Goal: Check status: Check status

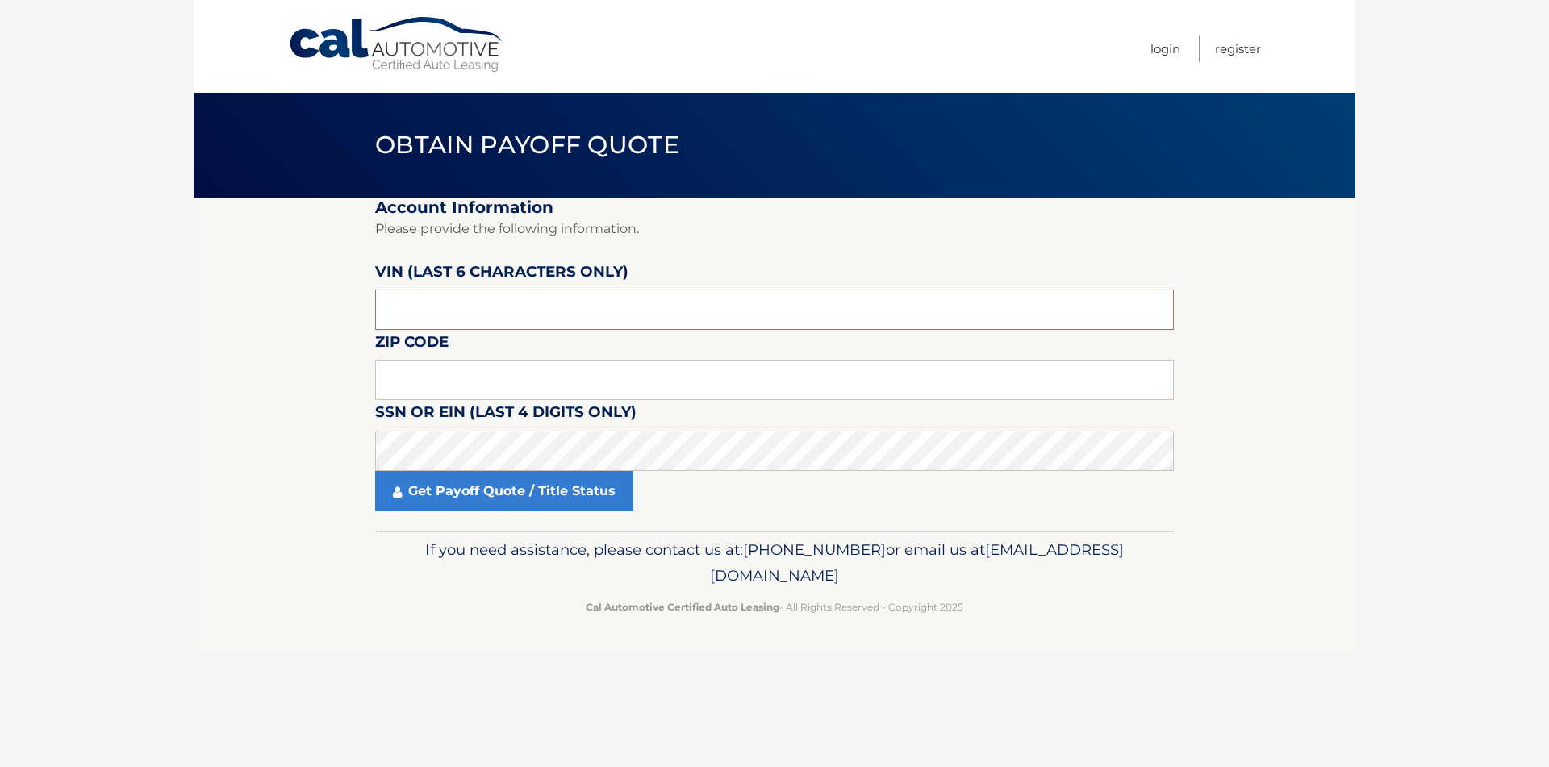
click at [468, 319] on input "text" at bounding box center [774, 310] width 799 height 40
drag, startPoint x: 475, startPoint y: 313, endPoint x: 258, endPoint y: 307, distance: 217.1
click at [258, 307] on section "Account Information Please provide the following information. [PERSON_NAME] (la…" at bounding box center [775, 364] width 1162 height 333
drag, startPoint x: 445, startPoint y: 317, endPoint x: 286, endPoint y: 303, distance: 160.3
click at [286, 303] on section "Account Information Please provide the following information. [PERSON_NAME] (la…" at bounding box center [775, 364] width 1162 height 333
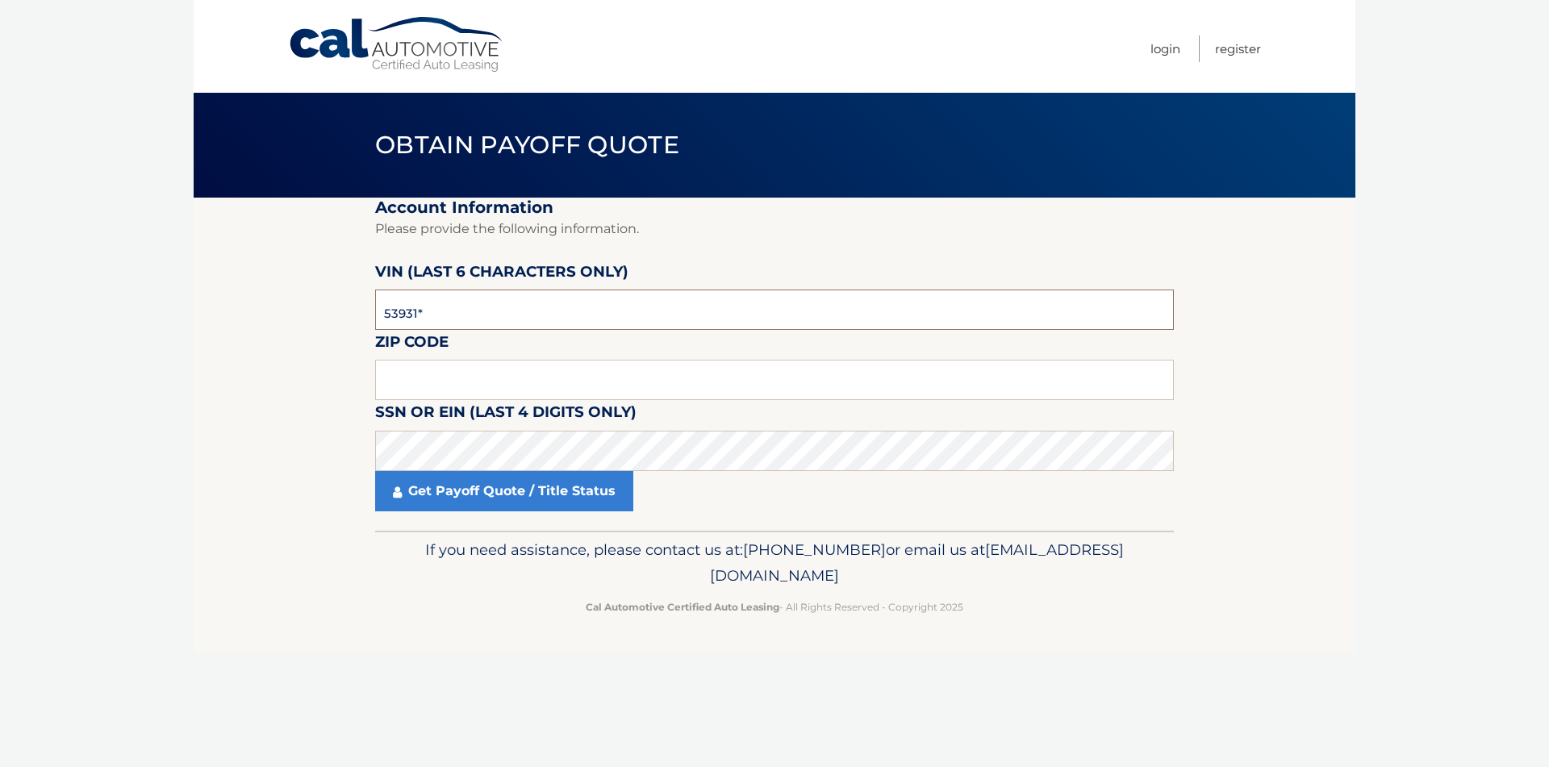
type input "539310"
click at [405, 370] on input "text" at bounding box center [774, 380] width 799 height 40
type input "07650"
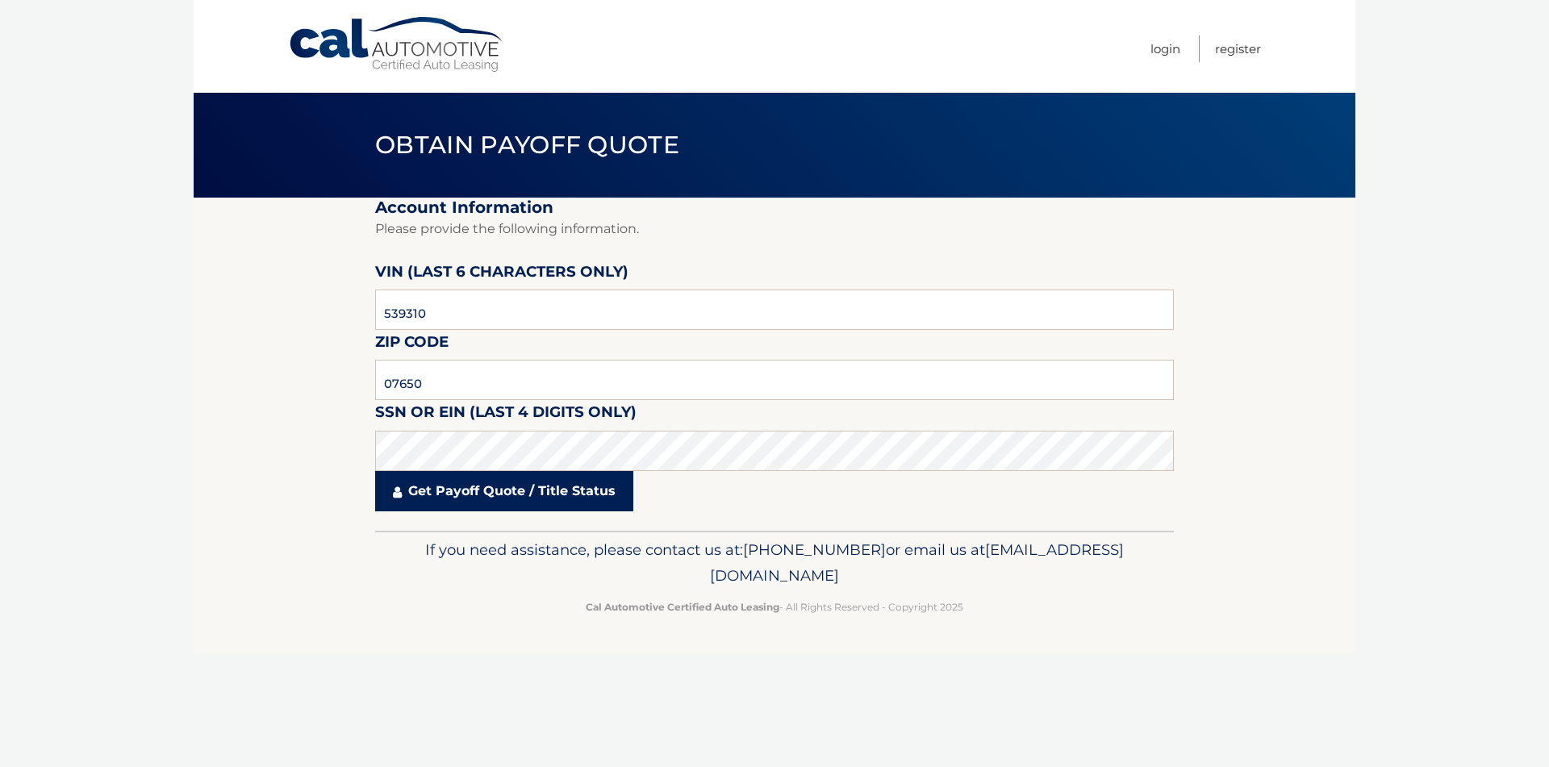
click at [509, 492] on link "Get Payoff Quote / Title Status" at bounding box center [504, 491] width 258 height 40
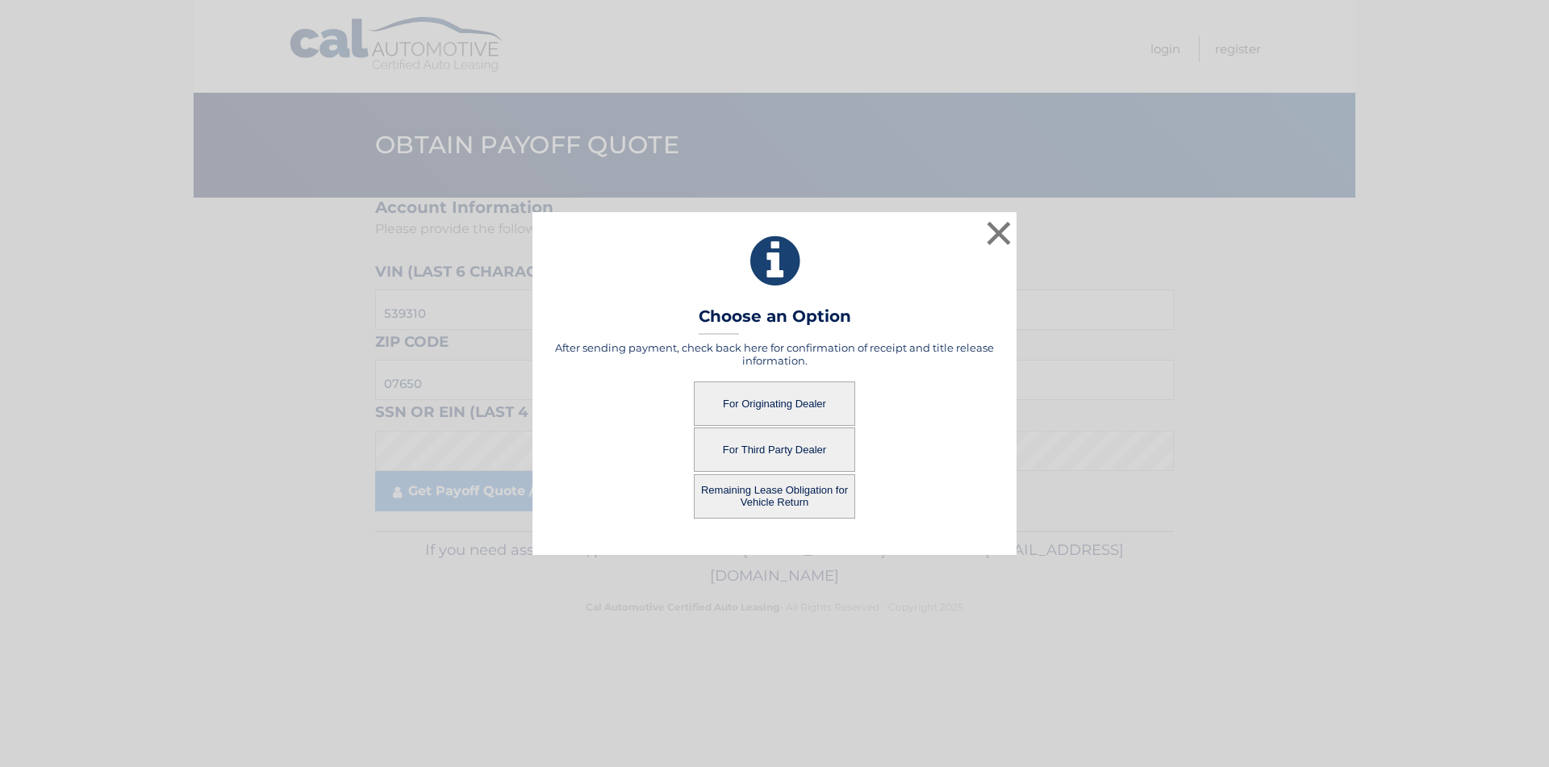
click at [762, 405] on button "For Originating Dealer" at bounding box center [774, 404] width 161 height 44
click at [762, 494] on button "Remaining Lease Obligation for Vehicle Return" at bounding box center [774, 496] width 161 height 44
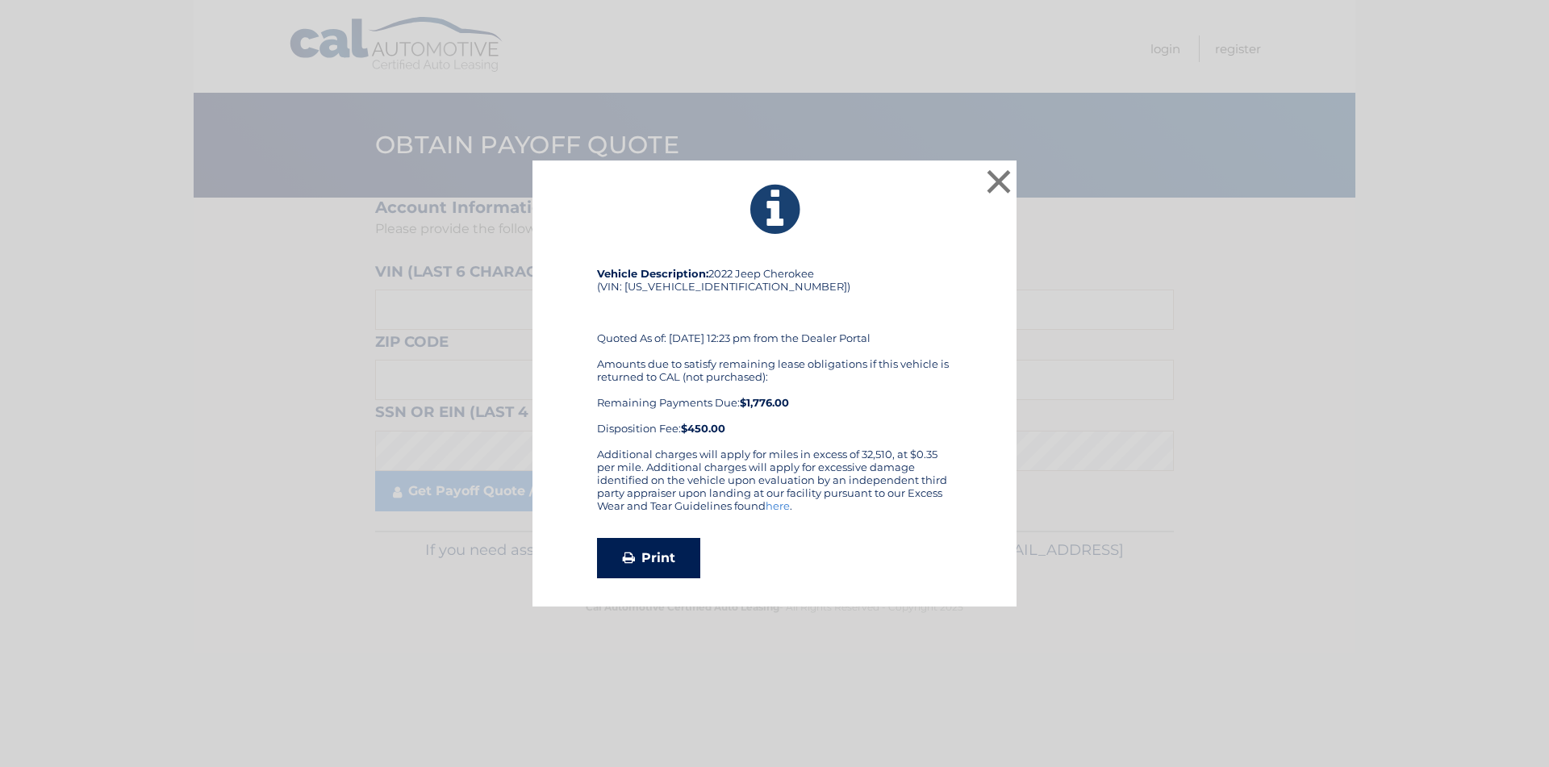
click at [645, 552] on link "Print" at bounding box center [648, 558] width 103 height 40
